Goal: Information Seeking & Learning: Learn about a topic

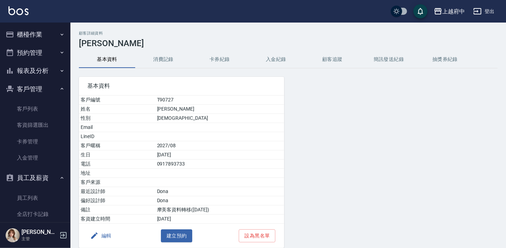
click at [53, 36] on button "櫃檯作業" at bounding box center [35, 34] width 65 height 18
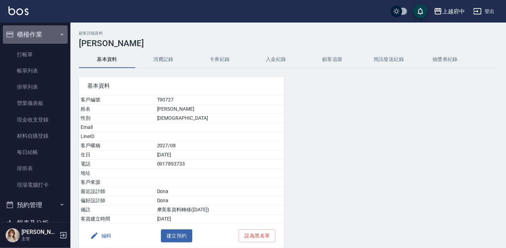
click at [53, 35] on button "櫃檯作業" at bounding box center [35, 34] width 65 height 18
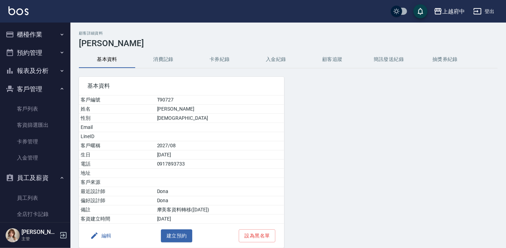
click at [49, 68] on button "報表及分析" at bounding box center [35, 71] width 65 height 18
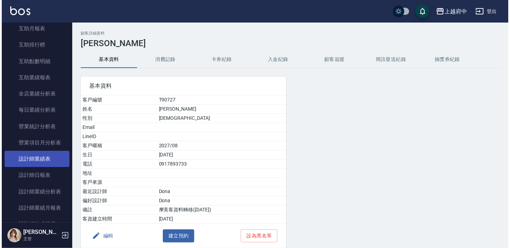
scroll to position [256, 0]
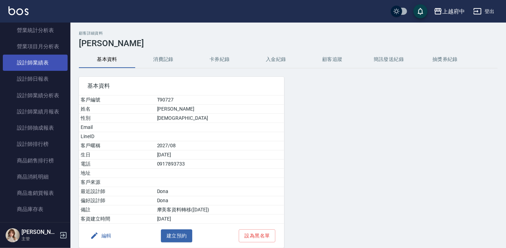
click at [49, 68] on link "設計師業績表" at bounding box center [35, 63] width 65 height 16
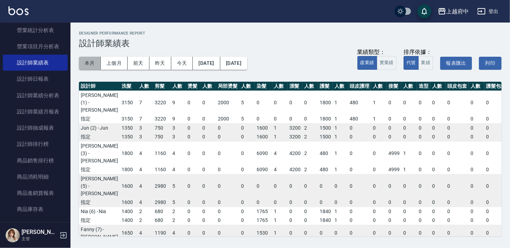
drag, startPoint x: 87, startPoint y: 57, endPoint x: 87, endPoint y: 63, distance: 6.7
click at [88, 57] on button "本月" at bounding box center [90, 63] width 22 height 13
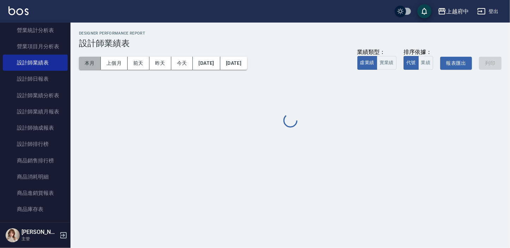
click at [87, 63] on button "本月" at bounding box center [90, 63] width 22 height 13
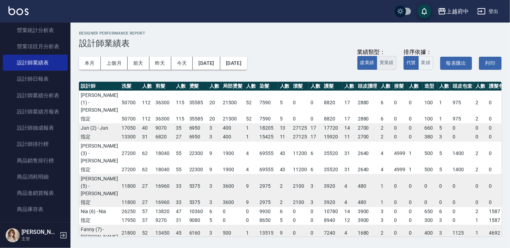
click at [389, 62] on button "實業績" at bounding box center [386, 63] width 20 height 14
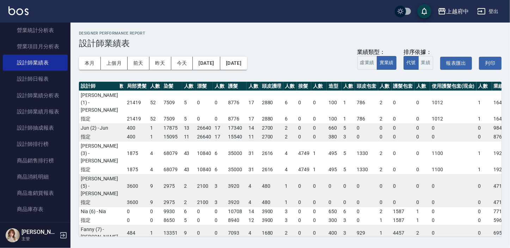
scroll to position [0, 207]
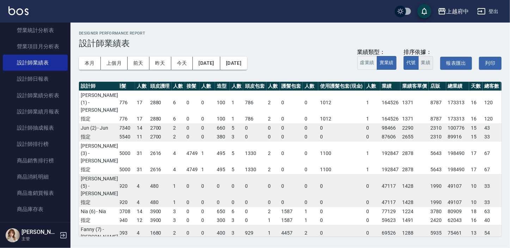
click at [426, 66] on button "業績" at bounding box center [425, 63] width 15 height 14
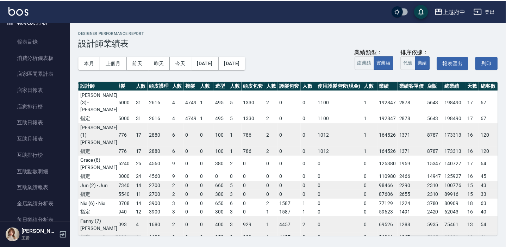
scroll to position [0, 0]
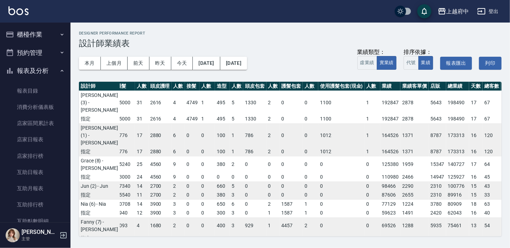
click at [27, 70] on button "報表及分析" at bounding box center [35, 71] width 65 height 18
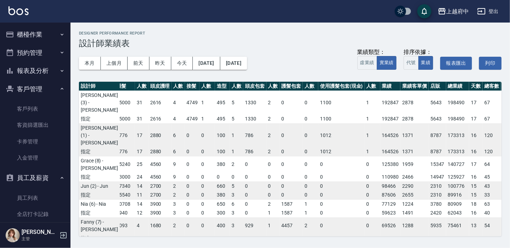
click at [39, 87] on button "客戶管理" at bounding box center [35, 89] width 65 height 18
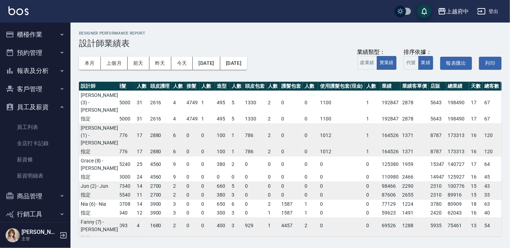
click at [52, 107] on button "員工及薪資" at bounding box center [35, 107] width 65 height 18
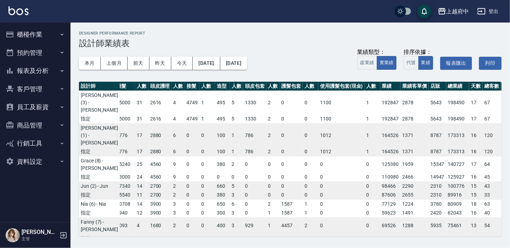
click at [40, 127] on button "商品管理" at bounding box center [35, 125] width 65 height 18
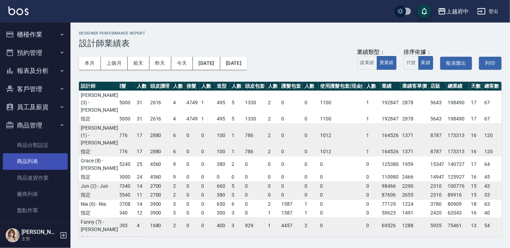
click at [43, 163] on link "商品列表" at bounding box center [35, 161] width 65 height 16
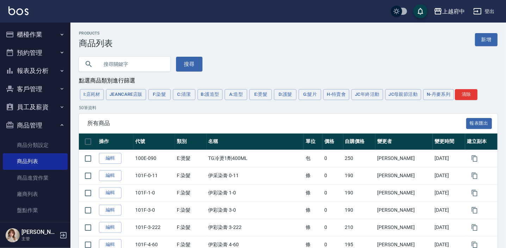
click at [163, 95] on button "F:染髮" at bounding box center [159, 94] width 23 height 11
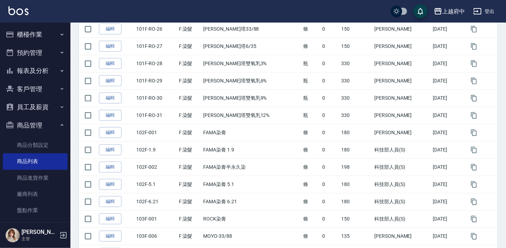
scroll to position [796, 0]
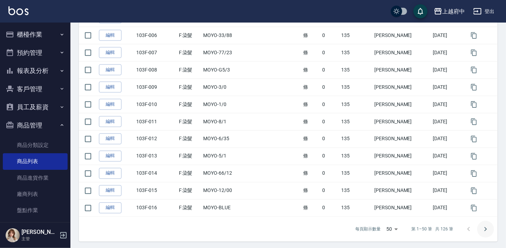
click at [490, 225] on button "Go to next page" at bounding box center [485, 229] width 17 height 17
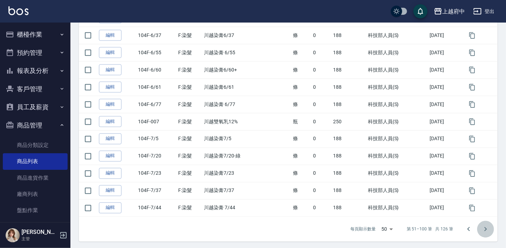
click at [483, 227] on icon "Go to next page" at bounding box center [485, 229] width 8 height 8
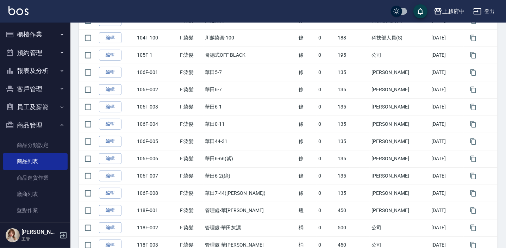
scroll to position [383, 0]
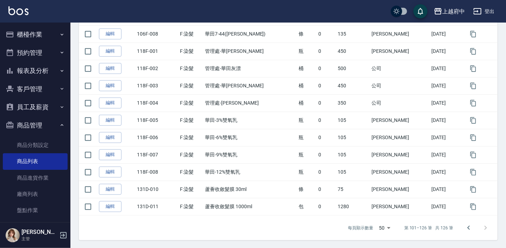
click at [489, 226] on div at bounding box center [477, 227] width 34 height 17
